Goal: Task Accomplishment & Management: Complete application form

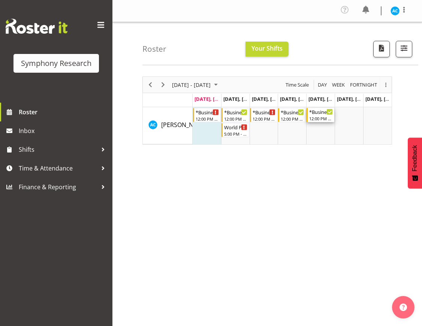
click at [325, 116] on div "12:00 PM - 4:00 PM" at bounding box center [321, 118] width 24 height 6
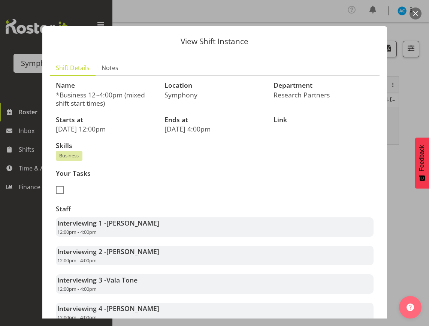
click at [413, 12] on button "button" at bounding box center [416, 13] width 12 height 12
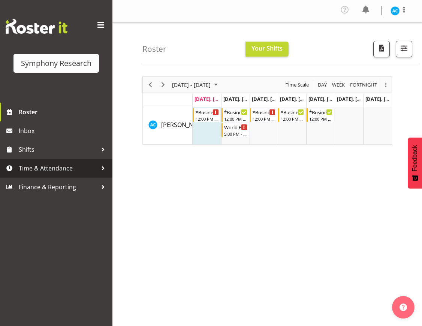
click at [80, 170] on span "Time & Attendance" at bounding box center [58, 168] width 79 height 11
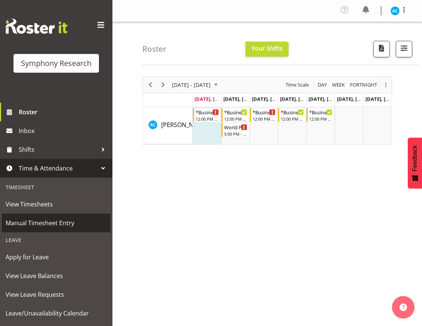
click at [60, 223] on span "Manual Timesheet Entry" at bounding box center [56, 222] width 101 height 11
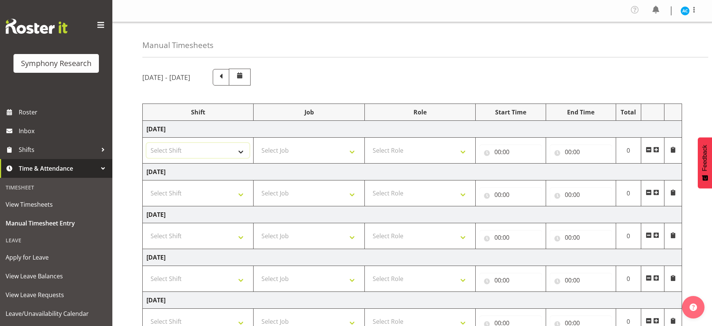
click at [204, 156] on select "Select Shift !!Weekend Residential (Roster IT Shift Label) *Business 9/10am ~ 4…" at bounding box center [198, 150] width 103 height 15
select select "26078"
click at [147, 143] on select "Select Shift !!Weekend Residential (Roster IT Shift Label) *Business 9/10am ~ 4…" at bounding box center [198, 150] width 103 height 15
click at [284, 155] on select "Select Job 550060 IF Admin 553492 World Poll Aus Wave 2 Main 2025 553493 World …" at bounding box center [308, 150] width 103 height 15
select select "10499"
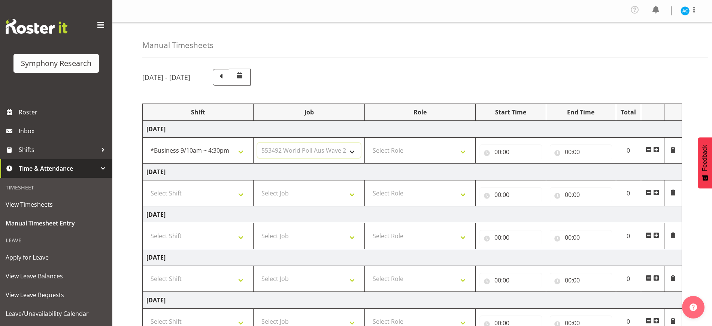
click at [257, 143] on select "Select Job 550060 IF Admin 553492 World Poll Aus Wave 2 Main 2025 553493 World …" at bounding box center [308, 150] width 103 height 15
click at [422, 148] on select "Select Role Briefing Interviewing" at bounding box center [420, 150] width 103 height 15
select select "47"
click at [369, 143] on select "Select Role Briefing Interviewing" at bounding box center [420, 150] width 103 height 15
click at [422, 150] on input "00:00" at bounding box center [511, 151] width 62 height 15
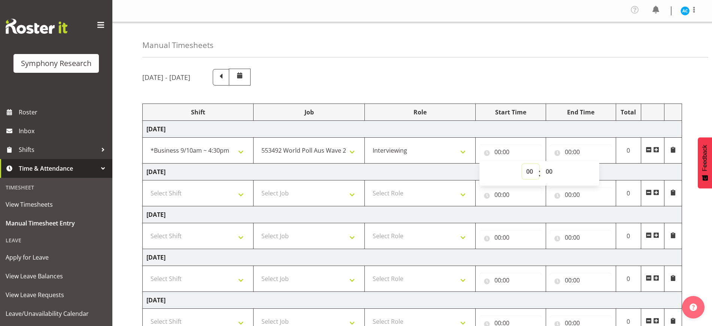
click at [422, 172] on select "00 01 02 03 04 05 06 07 08 09 10 11 12 13 14 15 16 17 18 19 20 21 22 23" at bounding box center [530, 171] width 17 height 15
select select "13"
click at [422, 164] on select "00 01 02 03 04 05 06 07 08 09 10 11 12 13 14 15 16 17 18 19 20 21 22 23" at bounding box center [530, 171] width 17 height 15
type input "13:00"
click at [422, 152] on input "00:00" at bounding box center [581, 151] width 62 height 15
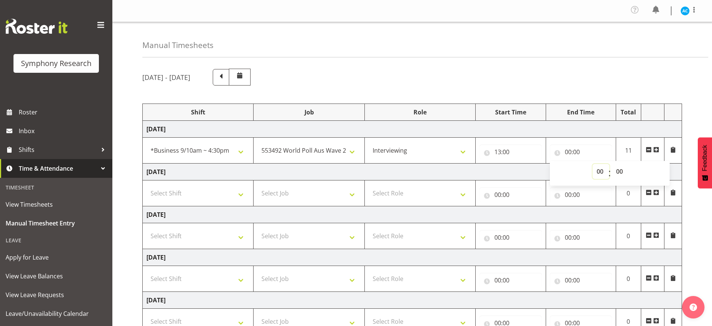
click at [422, 172] on select "00 01 02 03 04 05 06 07 08 09 10 11 12 13 14 15 16 17 18 19 20 21 22 23" at bounding box center [601, 171] width 17 height 15
select select "15"
click at [422, 164] on select "00 01 02 03 04 05 06 07 08 09 10 11 12 13 14 15 16 17 18 19 20 21 22 23" at bounding box center [601, 171] width 17 height 15
type input "15:00"
click at [422, 177] on select "00 01 02 03 04 05 06 07 08 09 10 11 12 13 14 15 16 17 18 19 20 21 22 23 24 25 2…" at bounding box center [620, 171] width 17 height 15
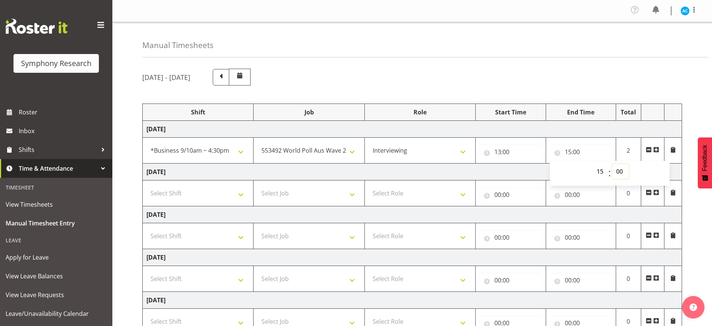
select select "50"
type input "15:50"
click at [422, 149] on span at bounding box center [657, 150] width 6 height 6
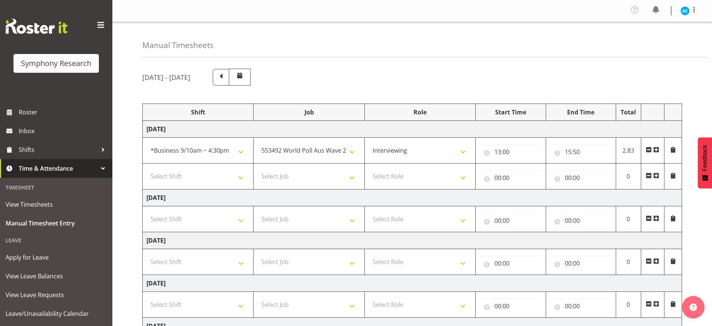
click at [216, 186] on td "Select Shift !!Weekend Residential (Roster IT Shift Label) *Business 9/10am ~ 4…" at bounding box center [198, 176] width 111 height 26
click at [216, 183] on select "Select Shift !!Weekend Residential (Roster IT Shift Label) *Business 9/10am ~ 4…" at bounding box center [198, 176] width 103 height 15
select select "26078"
click at [304, 177] on select "Select Job 550060 IF Admin 553492 World Poll Aus Wave 2 Main 2025 553493 World …" at bounding box center [308, 176] width 103 height 15
select select "10499"
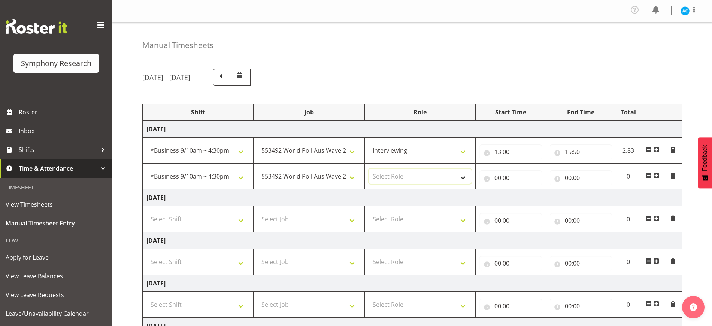
click at [409, 181] on select "Select Role Briefing Interviewing" at bounding box center [420, 176] width 103 height 15
select select "47"
click at [422, 172] on input "00:00" at bounding box center [511, 177] width 62 height 15
click at [422, 205] on span "00 01 02 03 04 05 06 07 08 09 10 11 12 13 14 15 16 17 18 19 20 21 22 23" at bounding box center [530, 199] width 17 height 19
click at [422, 197] on select "00 01 02 03 04 05 06 07 08 09 10 11 12 13 14 15 16 17 18 19 20 21 22 23" at bounding box center [530, 197] width 17 height 15
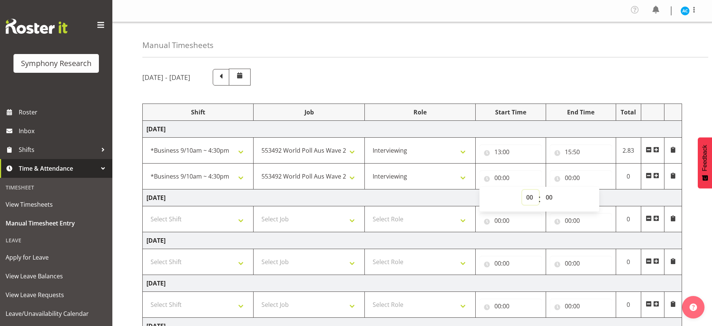
select select "16"
type input "16:00"
click at [422, 195] on select "00 01 02 03 04 05 06 07 08 09 10 11 12 13 14 15 16 17 18 19 20 21 22 23 24 25 2…" at bounding box center [550, 197] width 17 height 15
select select "20"
type input "16:20"
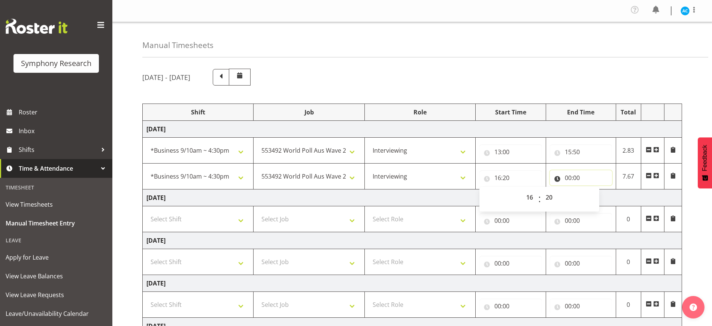
click at [422, 175] on input "00:00" at bounding box center [581, 177] width 62 height 15
click at [422, 199] on select "00 01 02 03 04 05 06 07 08 09 10 11 12 13 14 15 16 17 18 19 20 21 22 23" at bounding box center [601, 197] width 17 height 15
select select "18"
click at [422, 190] on select "00 01 02 03 04 05 06 07 08 09 10 11 12 13 14 15 16 17 18 19 20 21 22 23" at bounding box center [601, 197] width 17 height 15
type input "18:00"
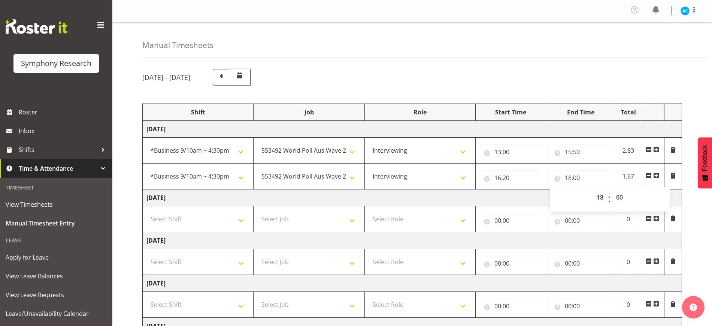
click at [422, 212] on div "September 8th - September 14th 2025 Shift Job Role Start Time End Time Total Mo…" at bounding box center [427, 275] width 570 height 425
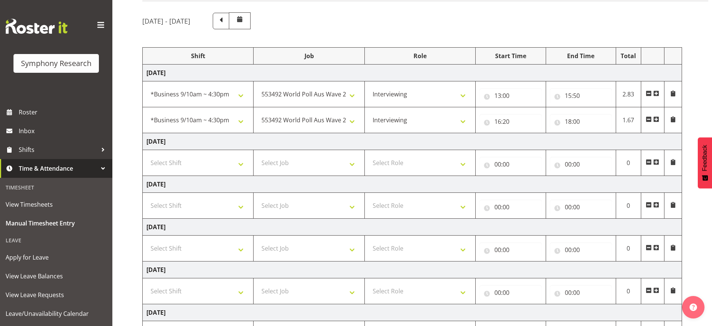
scroll to position [169, 0]
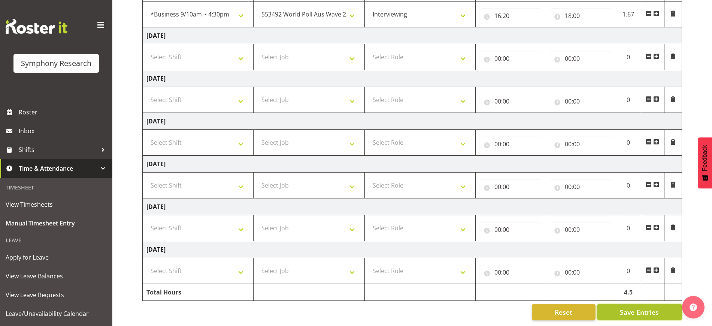
click at [422, 307] on span "Save Entries" at bounding box center [639, 312] width 39 height 10
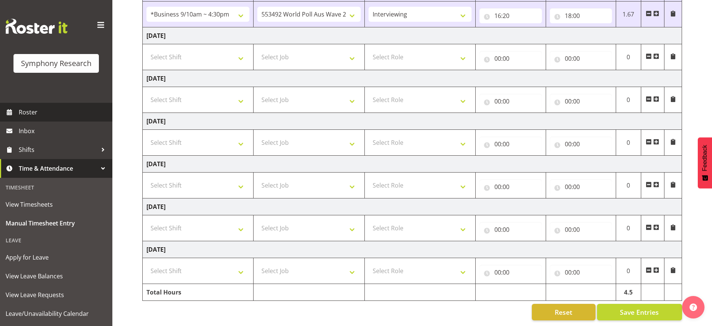
click at [72, 114] on span "Roster" at bounding box center [64, 111] width 90 height 11
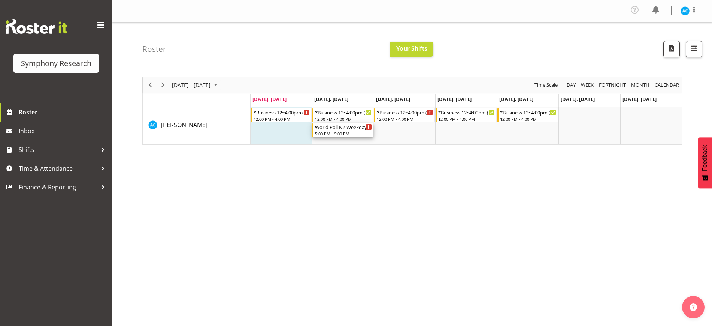
click at [332, 130] on div "World Poll NZ Weekdays 5:00 PM - 9:00 PM" at bounding box center [343, 130] width 57 height 14
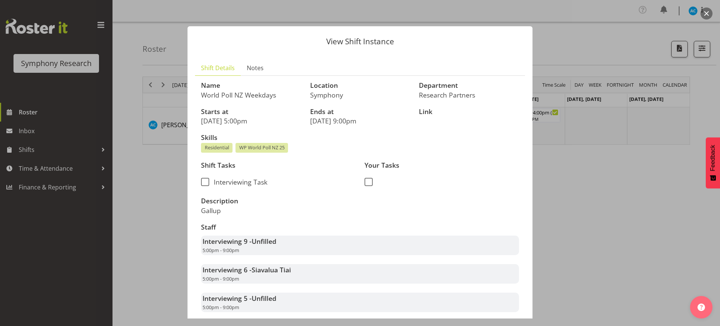
click at [703, 15] on button "button" at bounding box center [706, 13] width 12 height 12
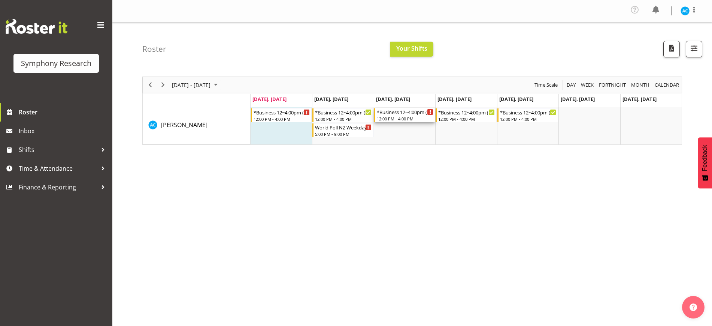
click at [402, 119] on div "12:00 PM - 4:00 PM" at bounding box center [405, 118] width 57 height 6
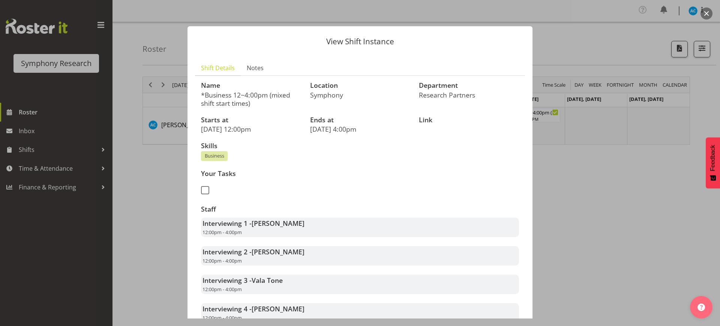
click at [707, 13] on button "button" at bounding box center [706, 13] width 12 height 12
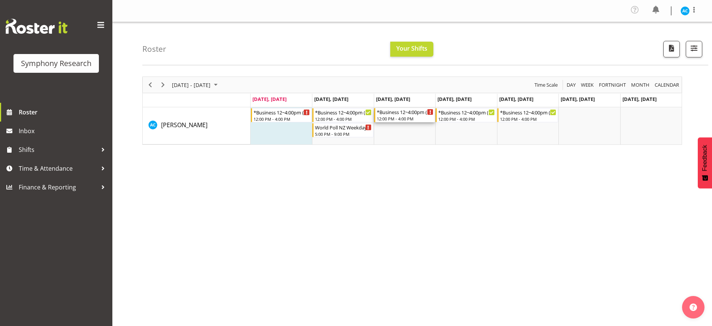
click at [406, 113] on div "*Business 12~4:00pm (mixed shift start times)" at bounding box center [405, 111] width 57 height 7
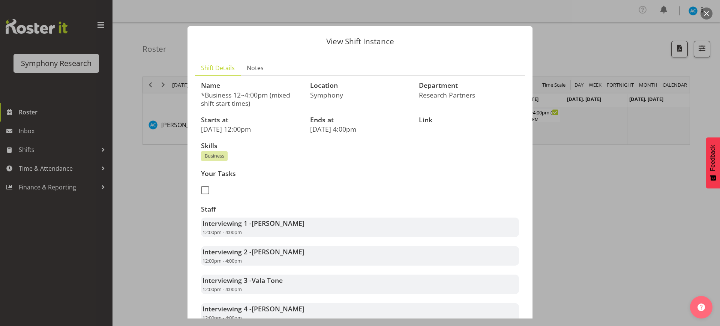
click at [706, 10] on button "button" at bounding box center [706, 13] width 12 height 12
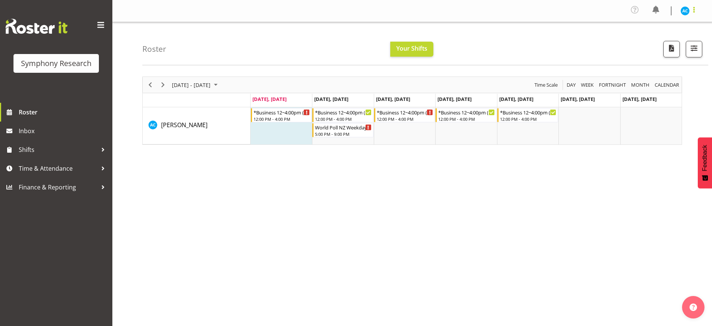
click at [692, 12] on span at bounding box center [694, 9] width 9 height 9
click at [657, 40] on link "Log Out" at bounding box center [663, 40] width 72 height 13
